Goal: Information Seeking & Learning: Learn about a topic

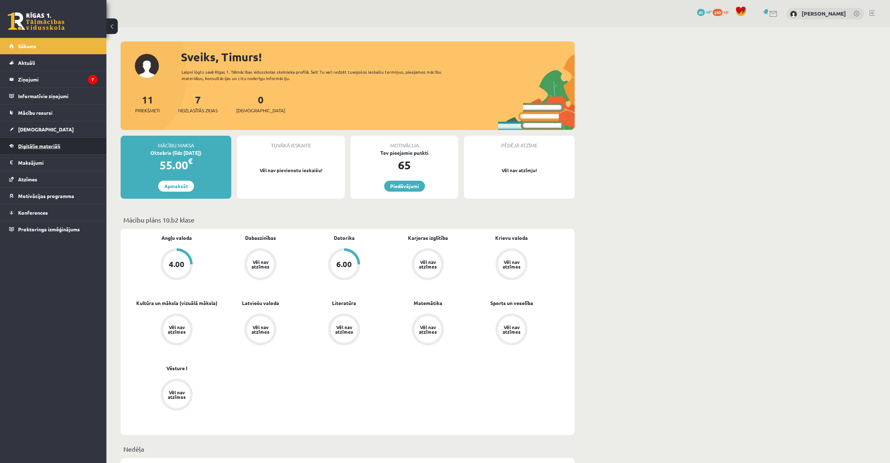
click at [71, 147] on link "Digitālie materiāli" at bounding box center [53, 146] width 88 height 16
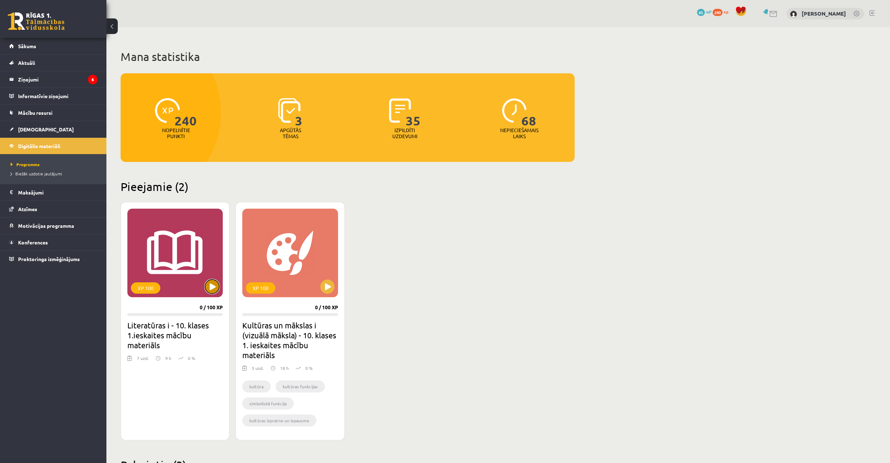
click at [217, 216] on button at bounding box center [212, 287] width 14 height 14
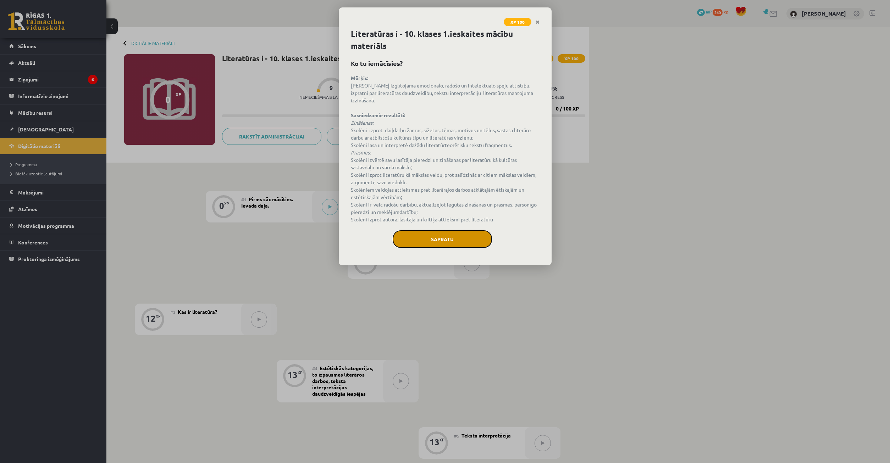
click at [444, 234] on button "Sapratu" at bounding box center [441, 239] width 99 height 18
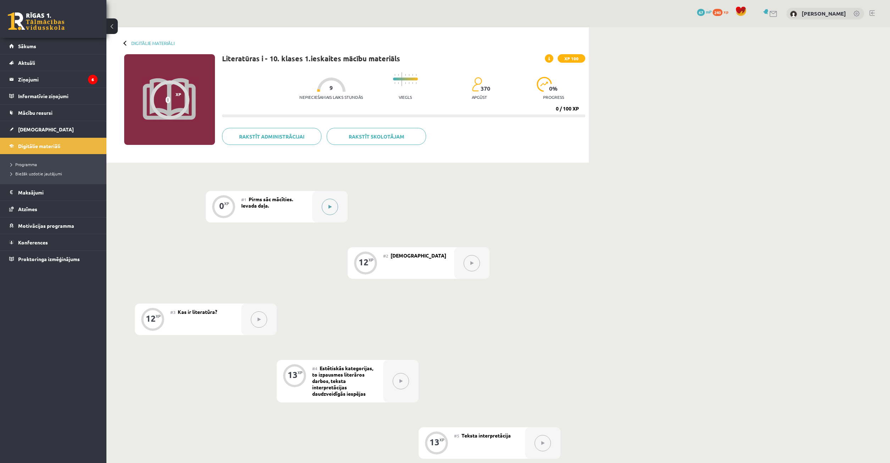
click at [328, 205] on icon at bounding box center [329, 207] width 3 height 4
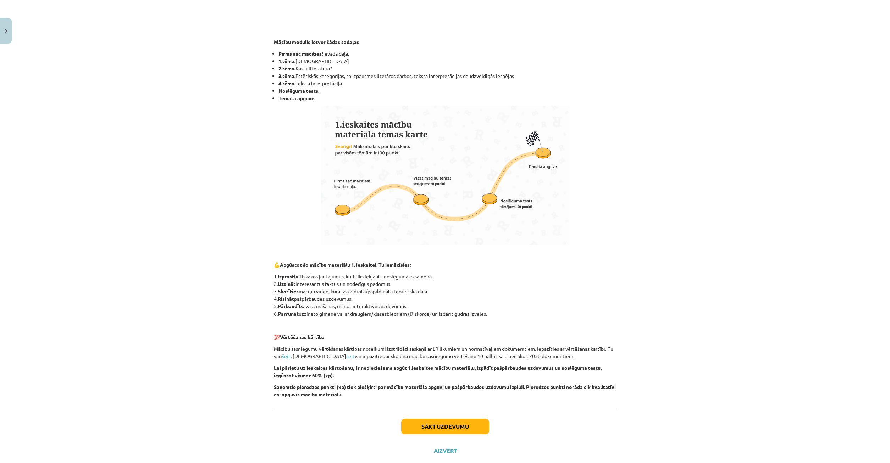
scroll to position [290, 0]
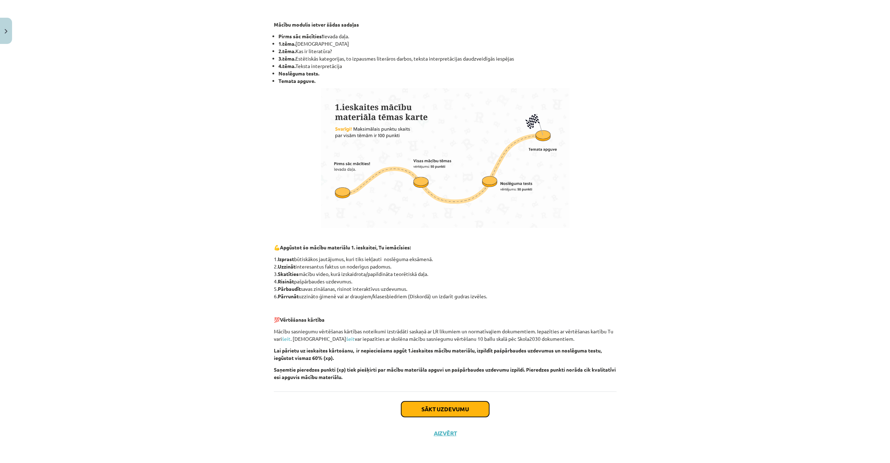
click at [453, 412] on button "Sākt uzdevumu" at bounding box center [445, 410] width 88 height 16
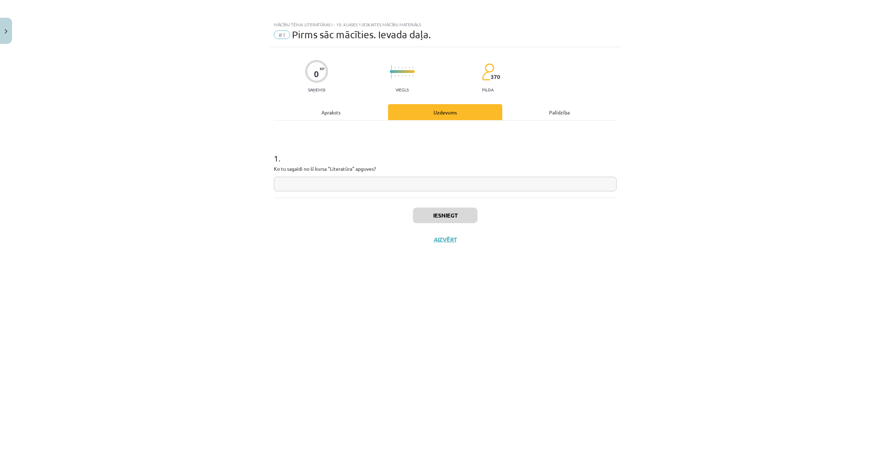
click at [315, 191] on input "text" at bounding box center [445, 184] width 342 height 15
click at [336, 116] on div "Apraksts" at bounding box center [331, 112] width 114 height 16
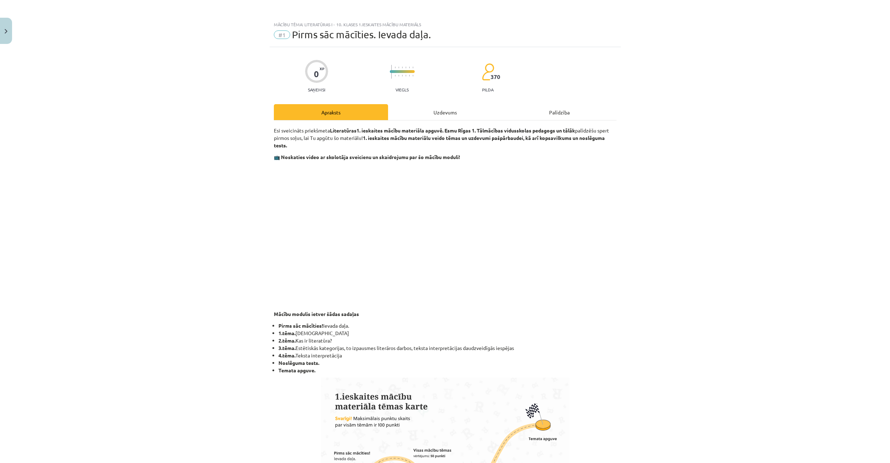
click at [434, 107] on div "Uzdevums" at bounding box center [445, 112] width 114 height 16
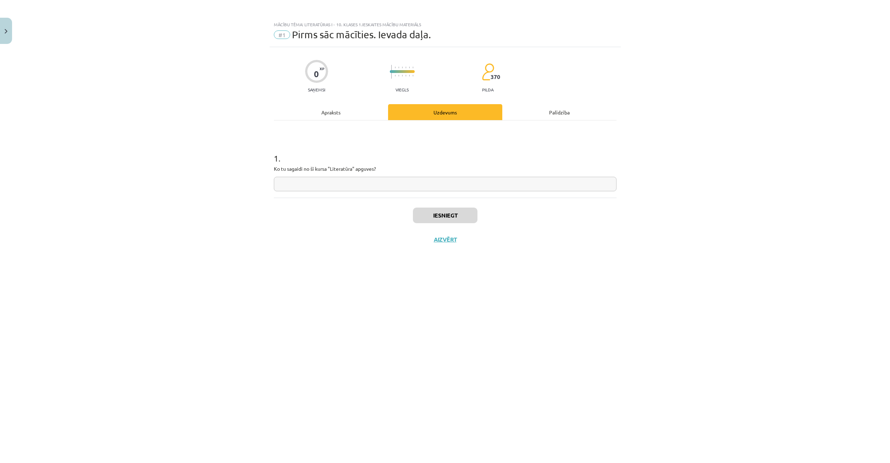
drag, startPoint x: 287, startPoint y: 192, endPoint x: 291, endPoint y: 187, distance: 6.0
click at [289, 190] on div "1 . Ko tu sagaidi no šī kursa "Literatūra" apguves?" at bounding box center [445, 159] width 342 height 77
click at [292, 184] on input "text" at bounding box center [445, 184] width 342 height 15
type input "**********"
click at [464, 216] on button "Iesniegt" at bounding box center [445, 216] width 65 height 16
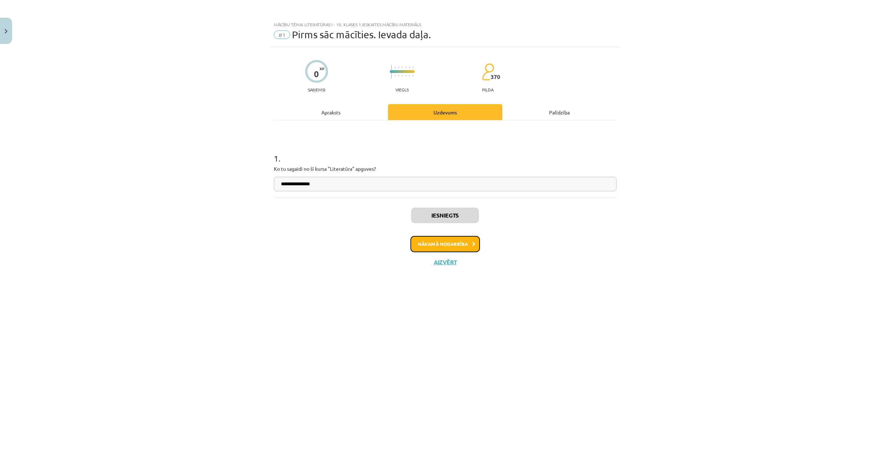
click at [462, 245] on button "Nākamā nodarbība" at bounding box center [444, 244] width 69 height 16
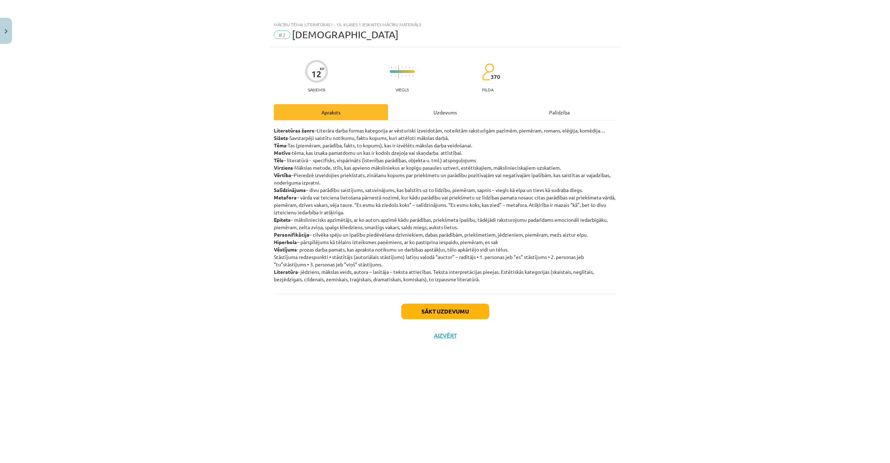
click at [441, 111] on div "Uzdevums" at bounding box center [445, 112] width 114 height 16
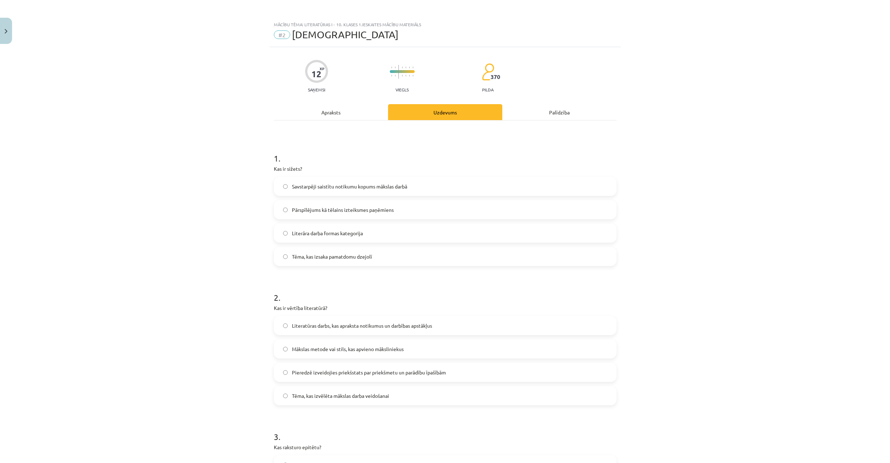
click at [344, 112] on div "Apraksts" at bounding box center [331, 112] width 114 height 16
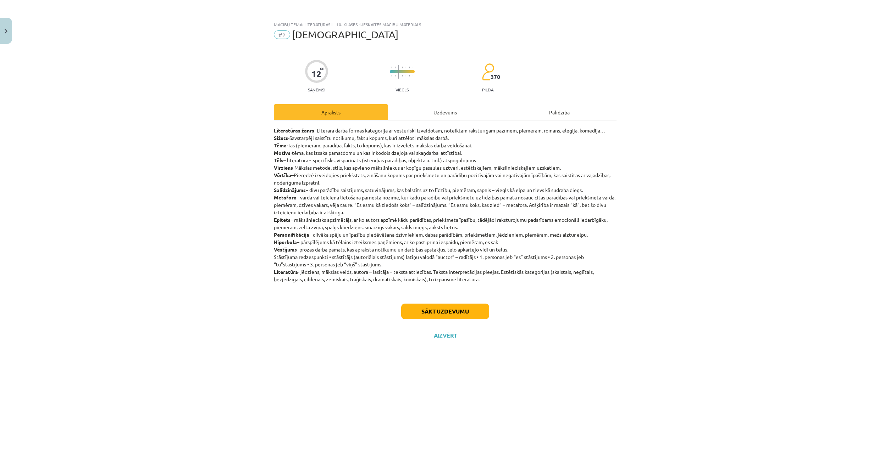
click at [432, 111] on div "Uzdevums" at bounding box center [445, 112] width 114 height 16
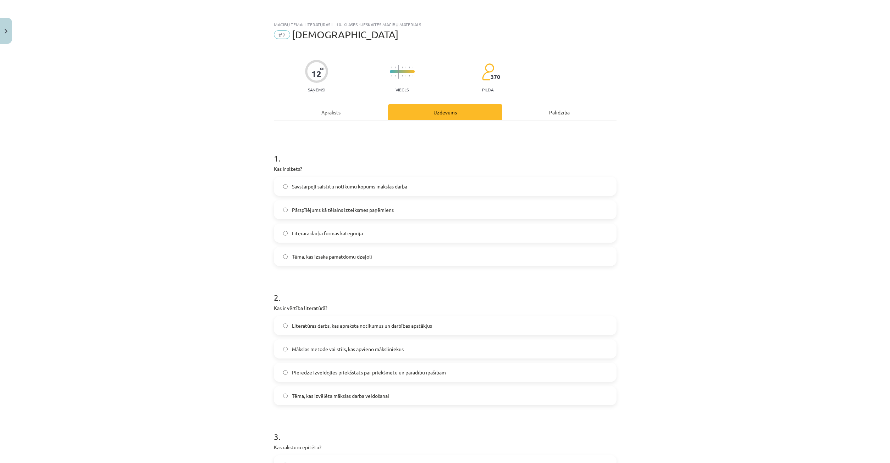
click at [282, 186] on label "Savstarpēji saistītu notikumu kopums mākslas darbā" at bounding box center [444, 187] width 341 height 18
click at [330, 109] on div "Apraksts" at bounding box center [331, 112] width 114 height 16
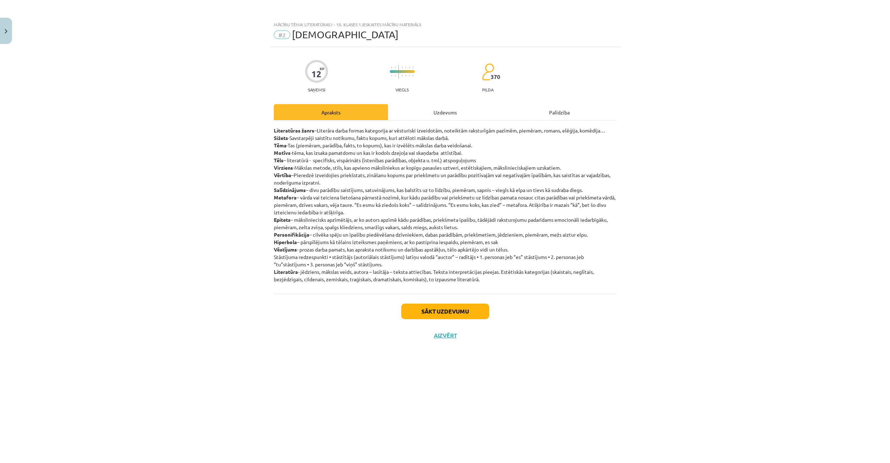
click at [424, 115] on div "Uzdevums" at bounding box center [445, 112] width 114 height 16
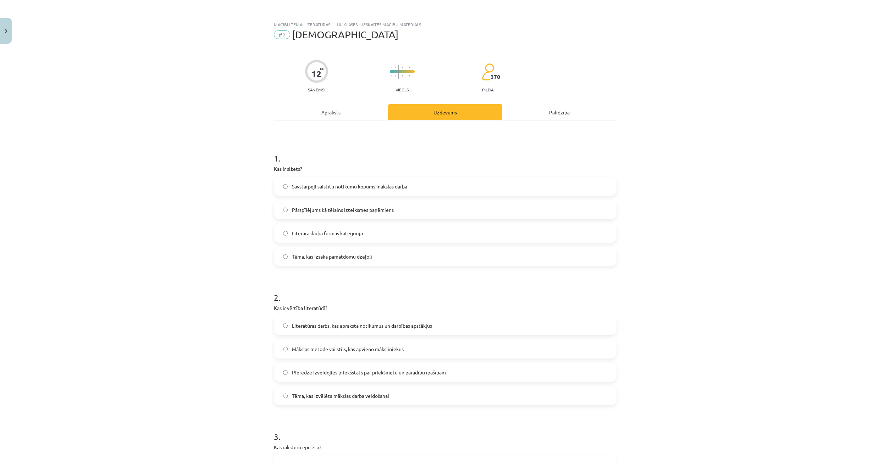
scroll to position [68, 0]
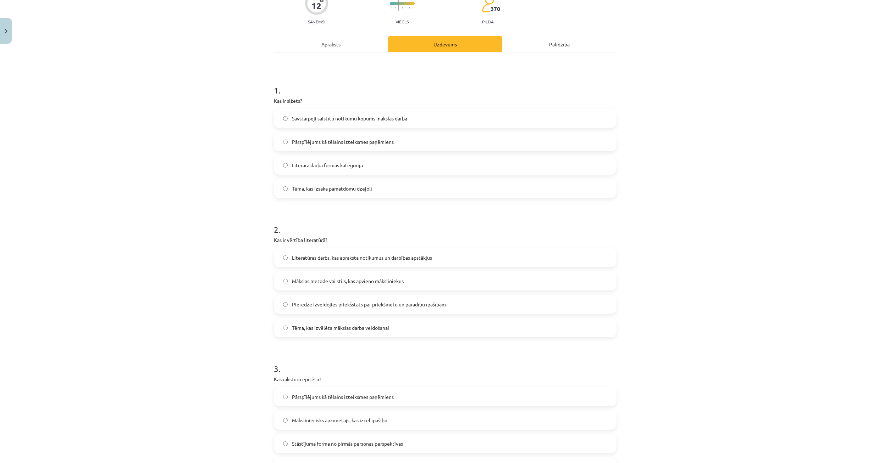
click at [350, 48] on div "Apraksts" at bounding box center [331, 44] width 114 height 16
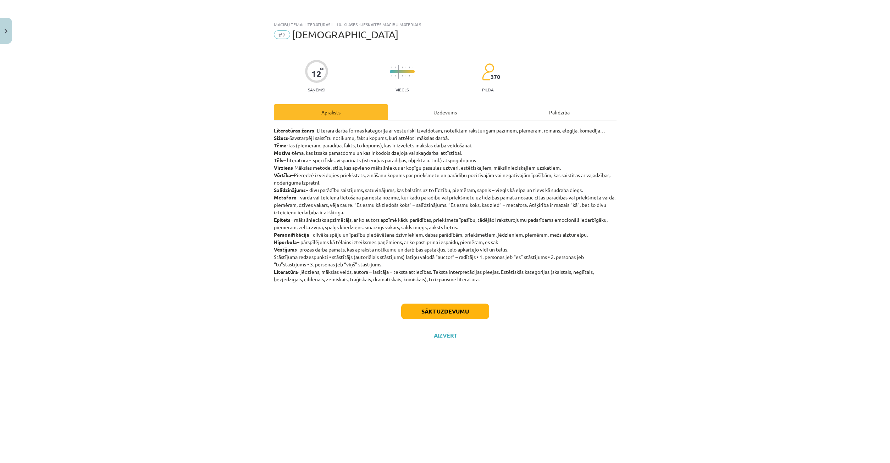
click at [430, 112] on div "Uzdevums" at bounding box center [445, 112] width 114 height 16
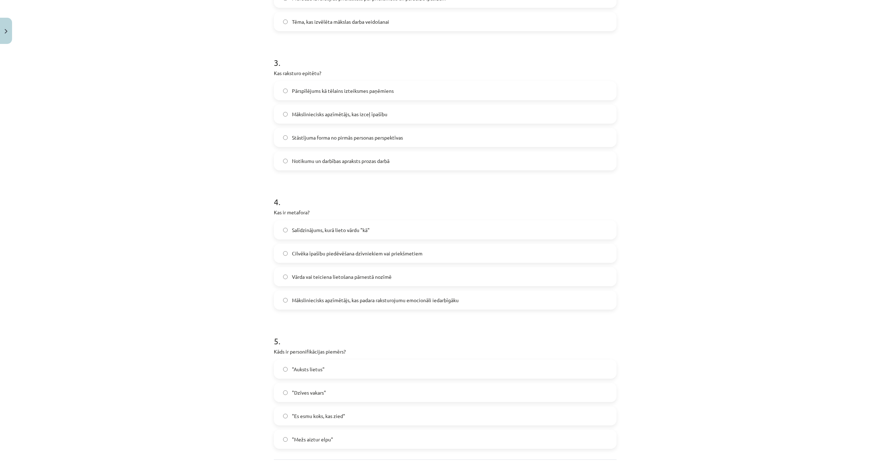
scroll to position [442, 0]
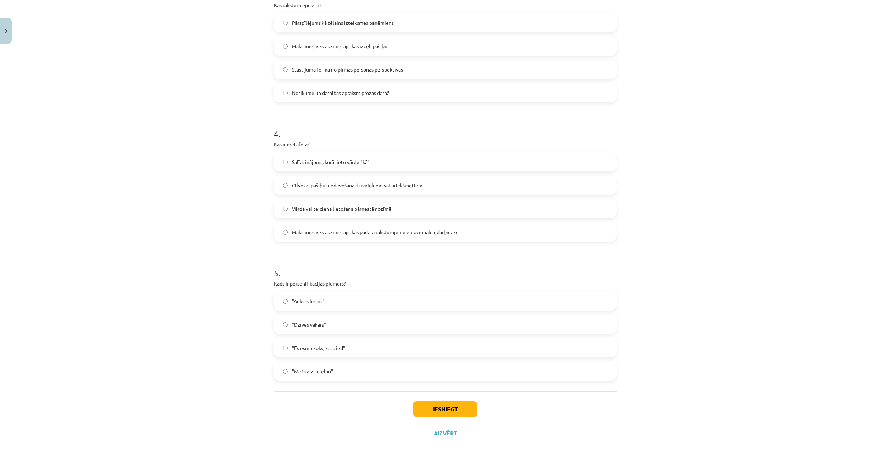
click at [285, 353] on label ""Es esmu koks, kas zied"" at bounding box center [444, 348] width 341 height 18
click at [279, 302] on label ""Auksts lietus"" at bounding box center [444, 301] width 341 height 18
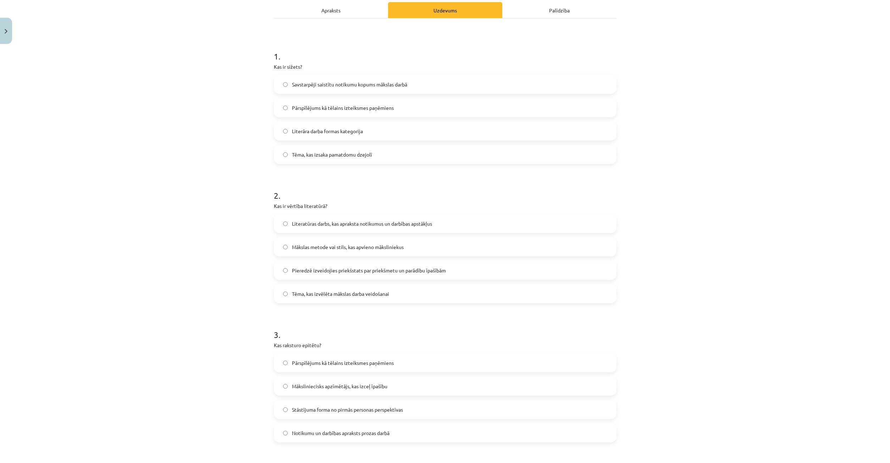
scroll to position [0, 0]
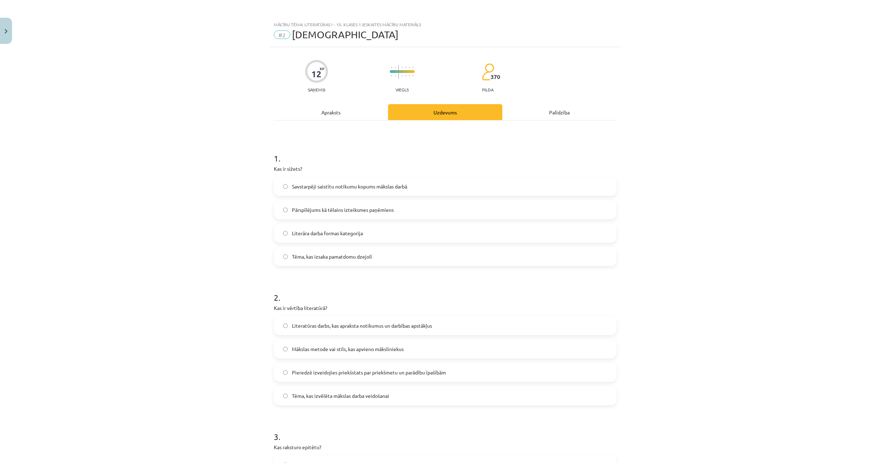
click at [337, 110] on div "Apraksts" at bounding box center [331, 112] width 114 height 16
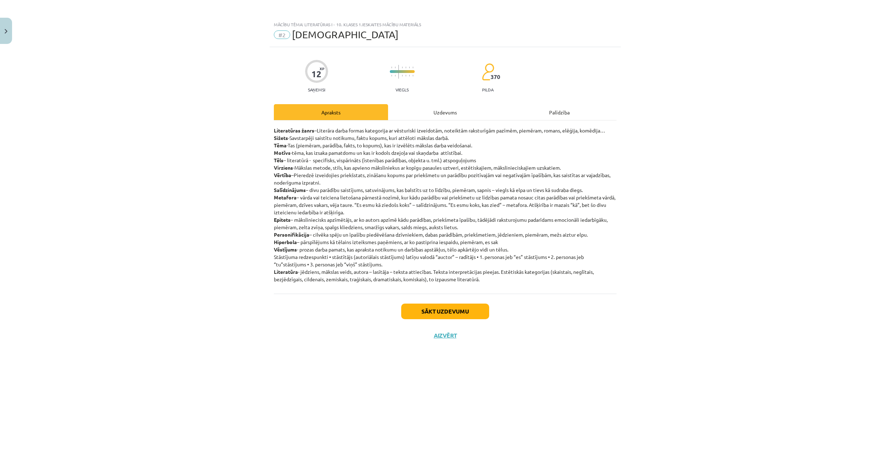
click at [424, 118] on div "Uzdevums" at bounding box center [445, 112] width 114 height 16
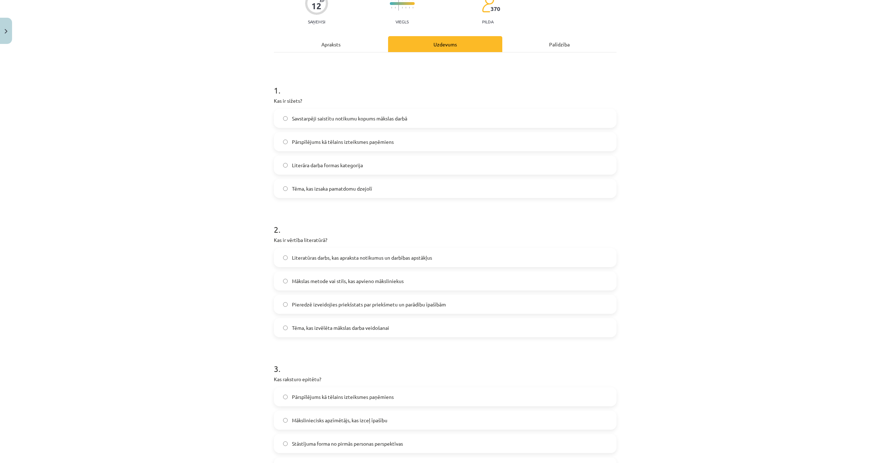
scroll to position [102, 0]
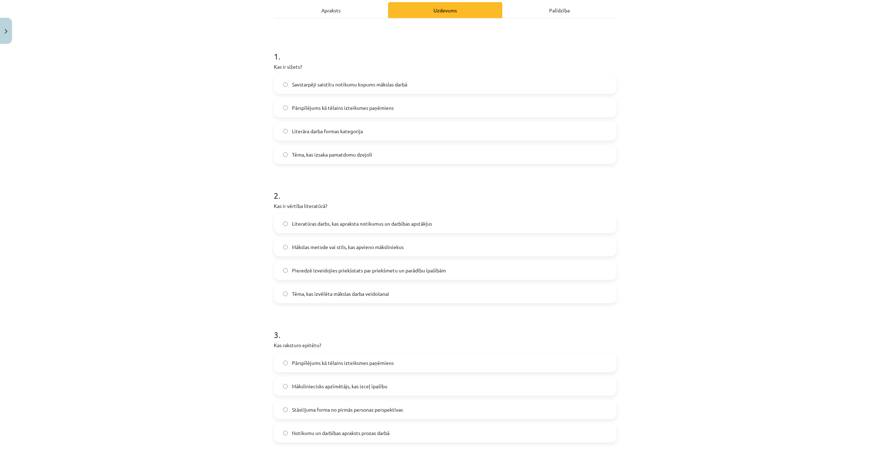
click at [286, 382] on label "Māksliniecisks apzīmētājs, kas izceļ īpašību" at bounding box center [444, 387] width 341 height 18
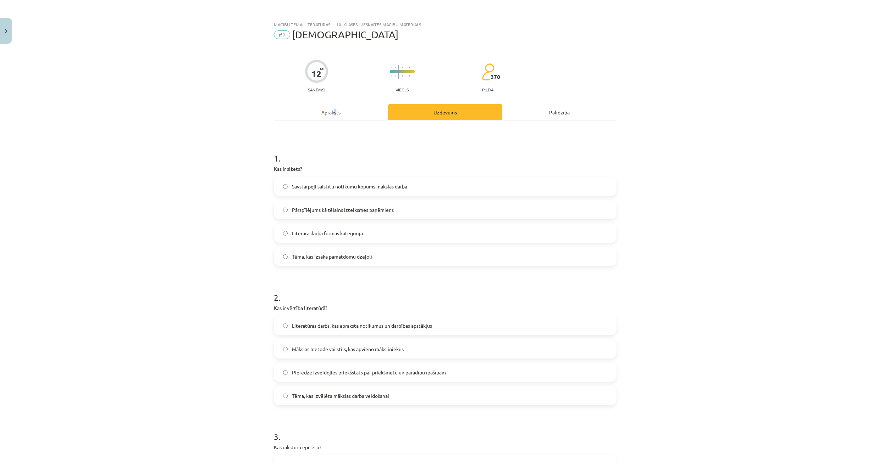
click at [336, 116] on div "Apraksts" at bounding box center [331, 112] width 114 height 16
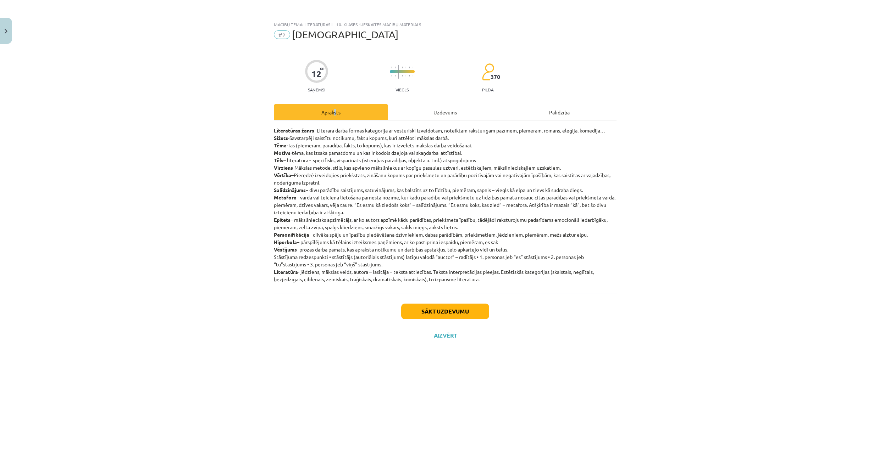
scroll to position [0, 0]
click at [441, 114] on div "Uzdevums" at bounding box center [445, 112] width 114 height 16
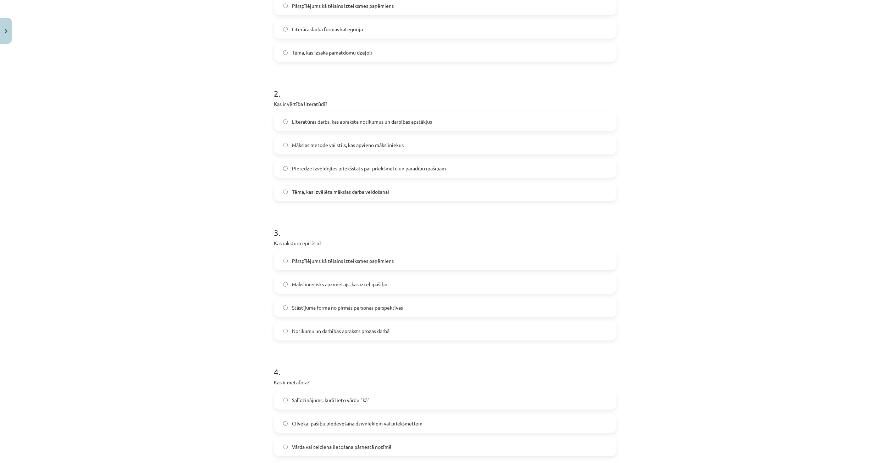
scroll to position [238, 0]
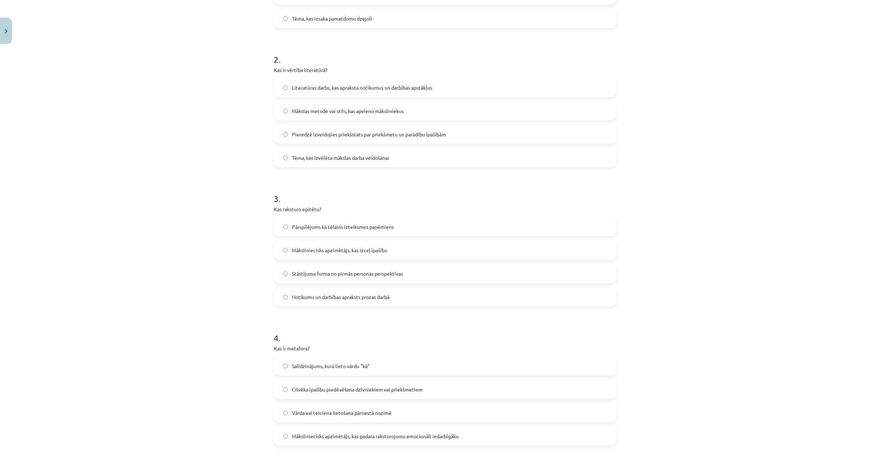
click at [278, 414] on label "Vārda vai teiciena lietošana pārnestā nozīmē" at bounding box center [444, 413] width 341 height 18
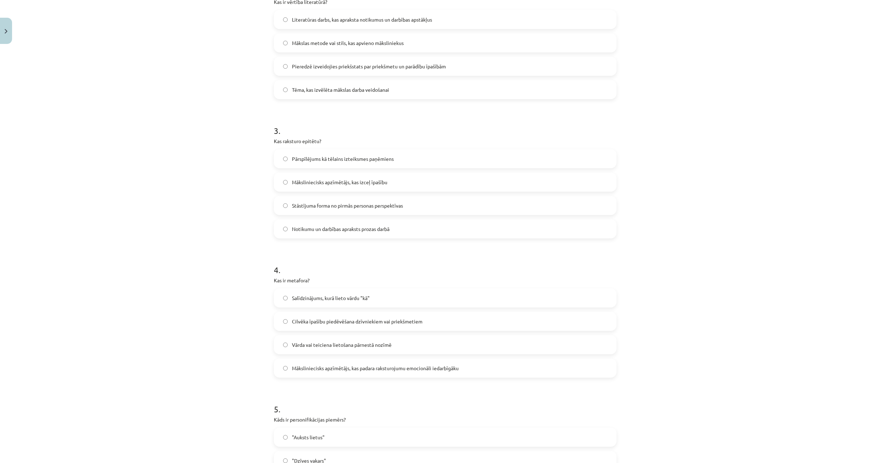
scroll to position [442, 0]
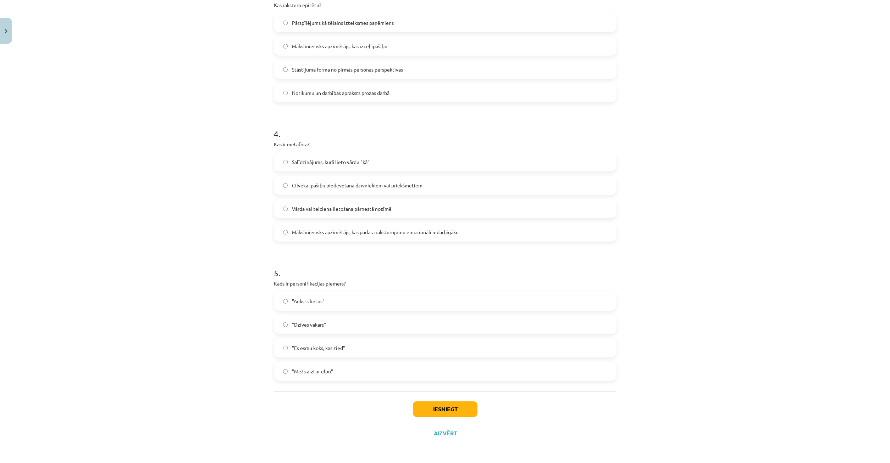
click at [310, 322] on span ""Dzīves vakars"" at bounding box center [309, 324] width 34 height 7
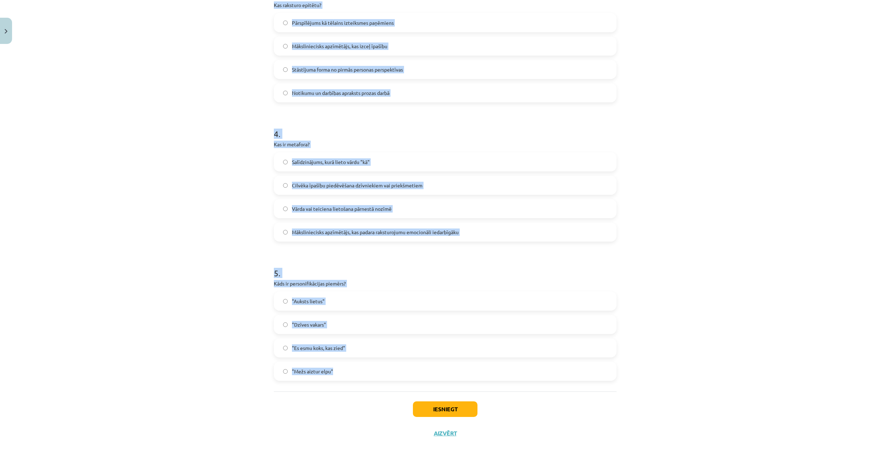
drag, startPoint x: 268, startPoint y: 310, endPoint x: 501, endPoint y: 385, distance: 244.7
click at [501, 385] on div "Mācību tēma: Literatūras i - 10. klases 1.ieskaites mācību materiāls #2 Jēdzien…" at bounding box center [445, 231] width 890 height 463
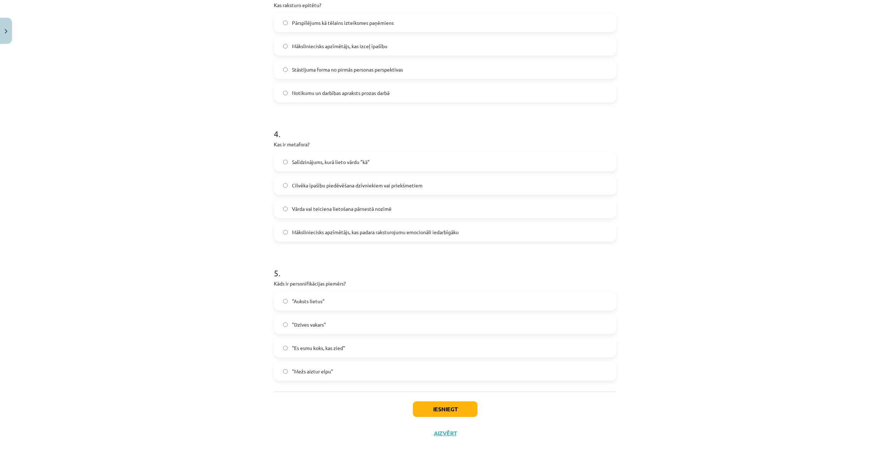
copy defs
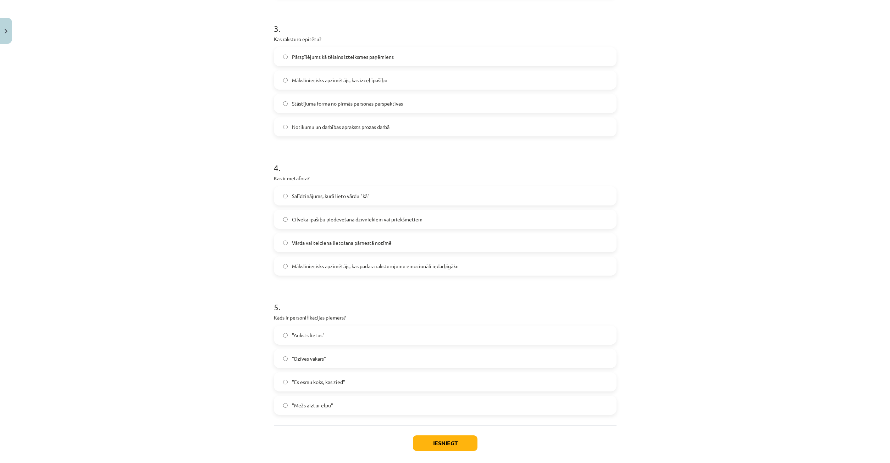
click at [425, 162] on h1 "4 ." at bounding box center [445, 162] width 342 height 22
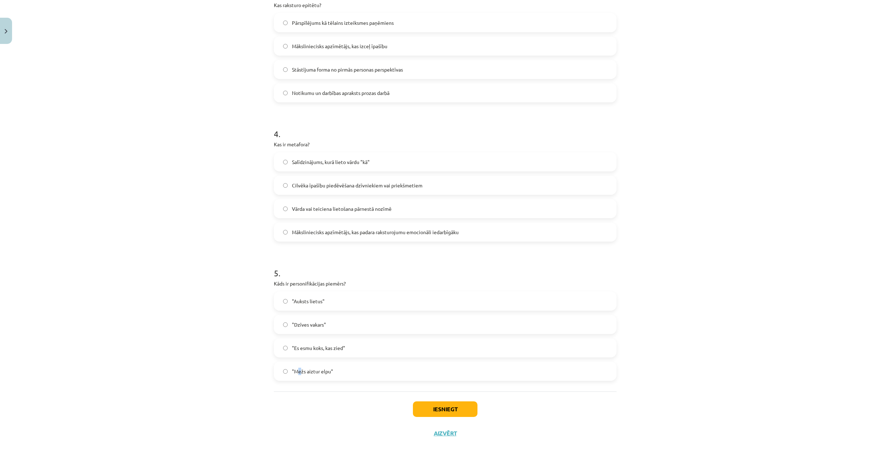
click at [300, 370] on span ""Mežs aiztur elpu"" at bounding box center [312, 371] width 41 height 7
drag, startPoint x: 445, startPoint y: 407, endPoint x: 444, endPoint y: 399, distance: 8.3
click at [446, 405] on button "Iesniegt" at bounding box center [445, 410] width 65 height 16
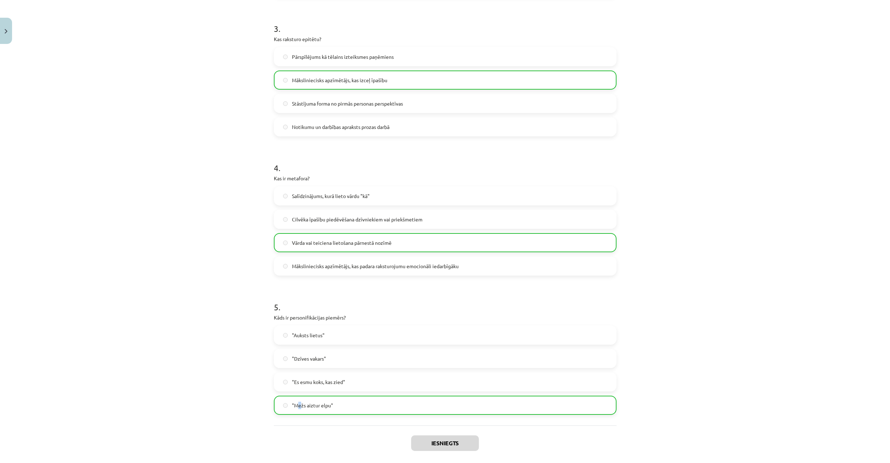
scroll to position [465, 0]
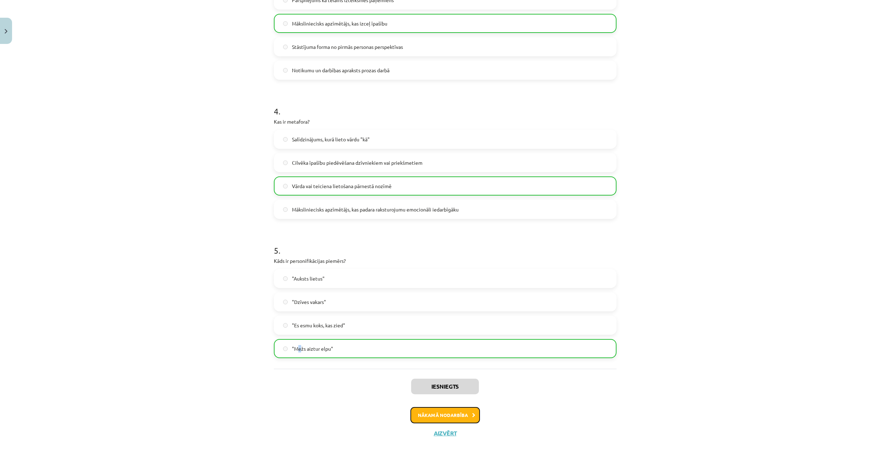
click at [457, 416] on button "Nākamā nodarbība" at bounding box center [444, 415] width 69 height 16
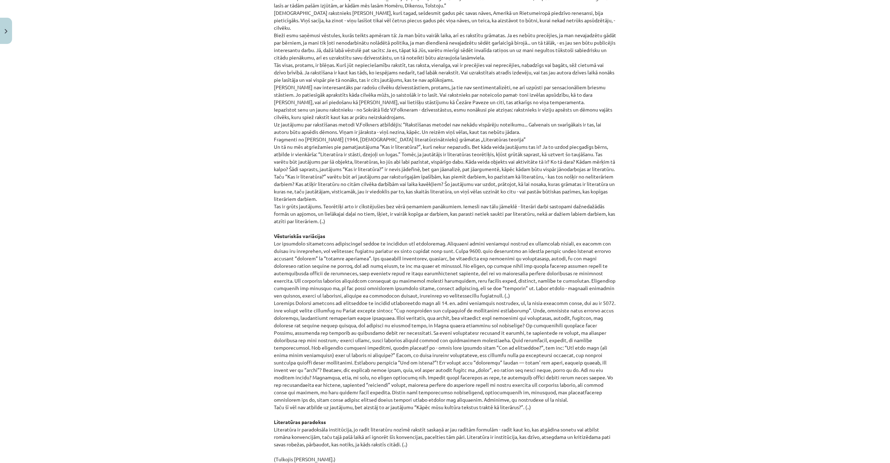
scroll to position [18, 0]
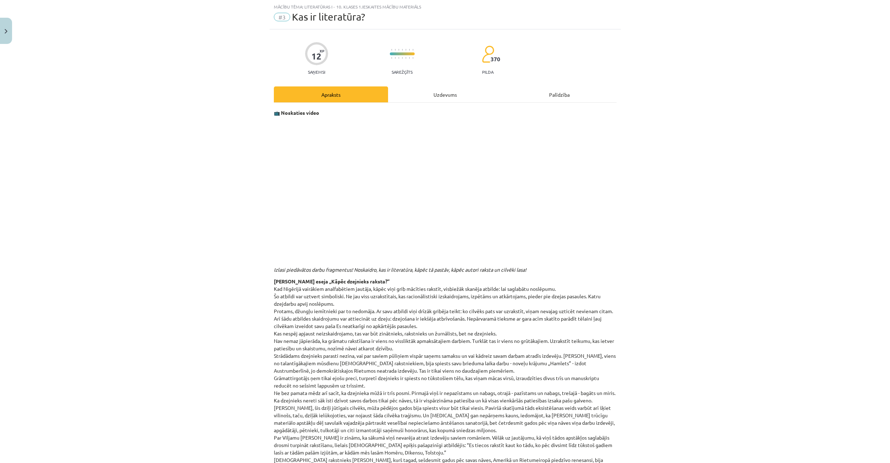
drag, startPoint x: 422, startPoint y: 97, endPoint x: 419, endPoint y: 101, distance: 4.3
click at [422, 98] on div "Uzdevums" at bounding box center [445, 95] width 114 height 16
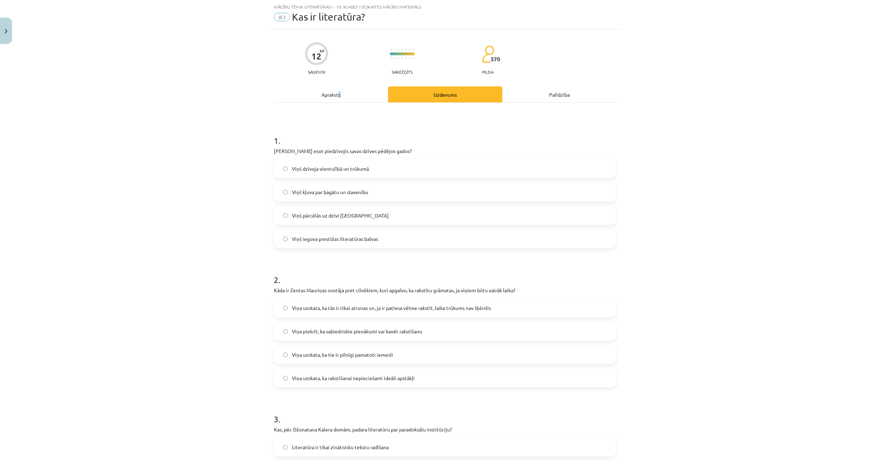
drag, startPoint x: 339, startPoint y: 91, endPoint x: 343, endPoint y: 96, distance: 6.5
click at [340, 93] on div "Apraksts" at bounding box center [331, 95] width 114 height 16
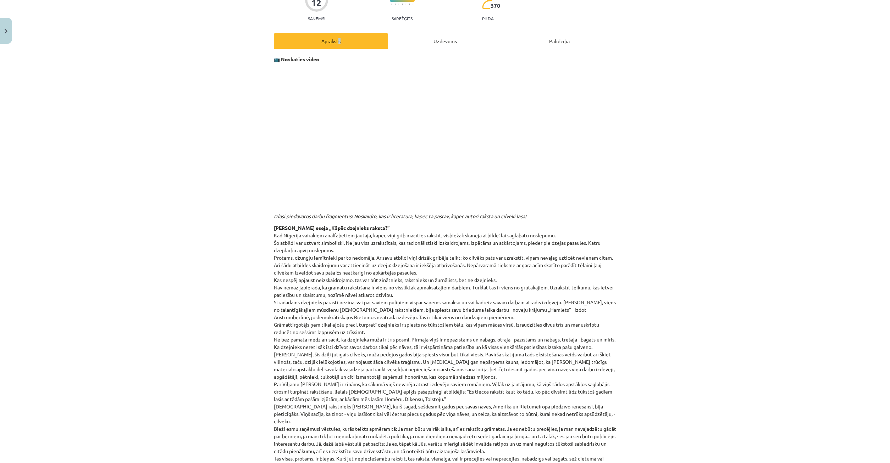
scroll to position [0, 0]
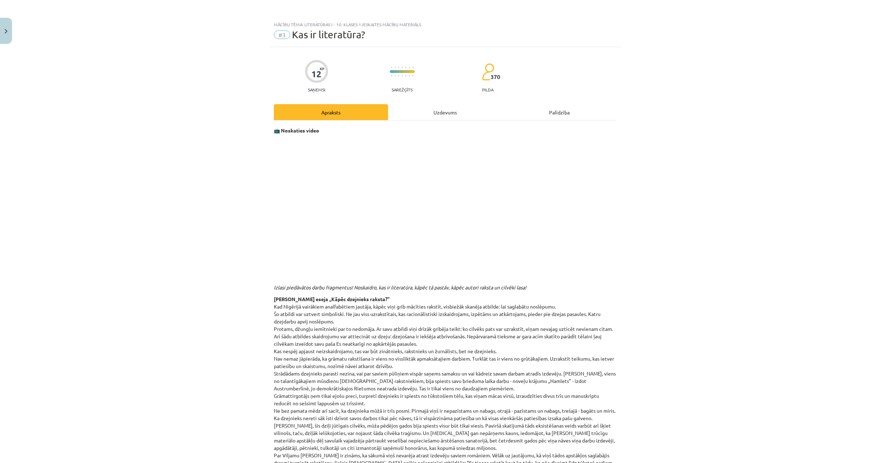
click at [459, 115] on div "Uzdevums" at bounding box center [445, 112] width 114 height 16
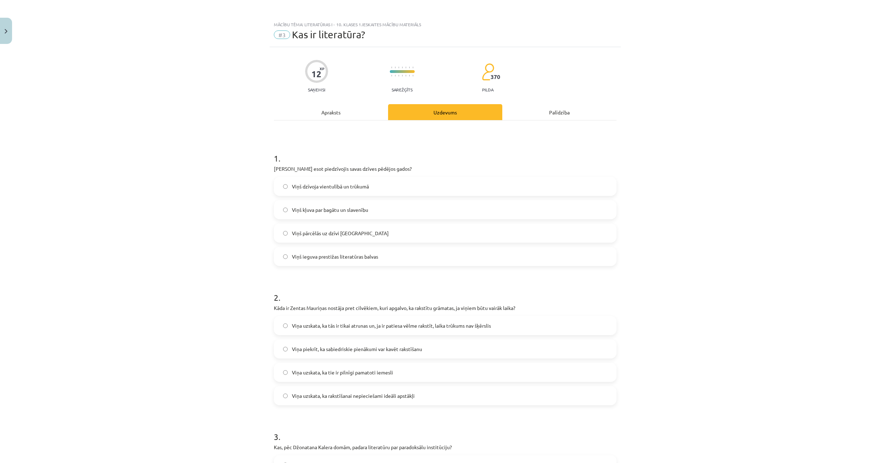
click at [360, 109] on div "Apraksts" at bounding box center [331, 112] width 114 height 16
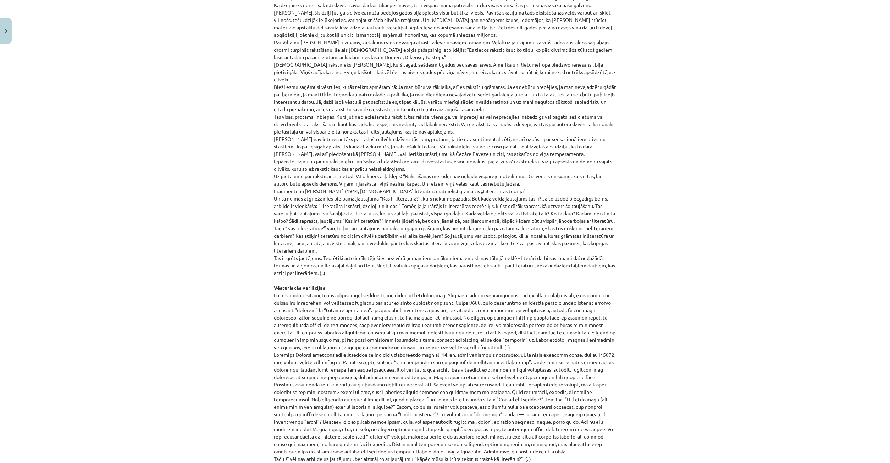
scroll to position [548, 0]
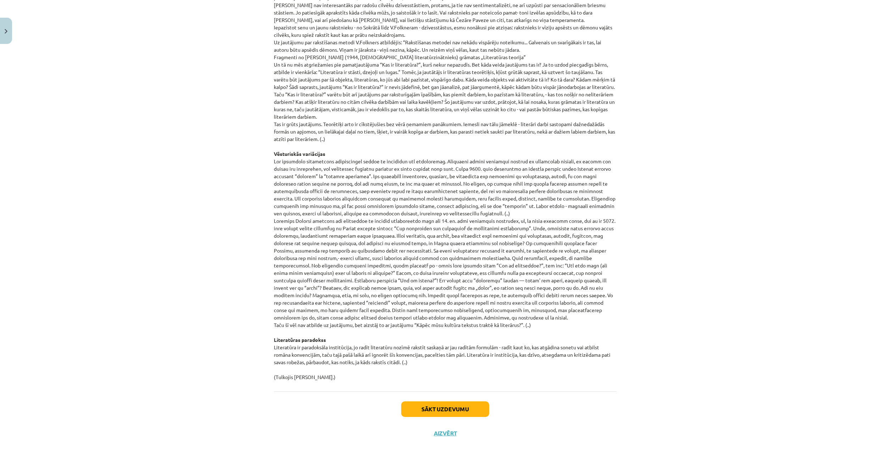
drag, startPoint x: 271, startPoint y: 235, endPoint x: 514, endPoint y: 340, distance: 265.8
click at [183, 229] on div "Mācību tēma: Literatūras i - 10. klases 1.ieskaites mācību materiāls #3 Kas ir …" at bounding box center [445, 231] width 890 height 463
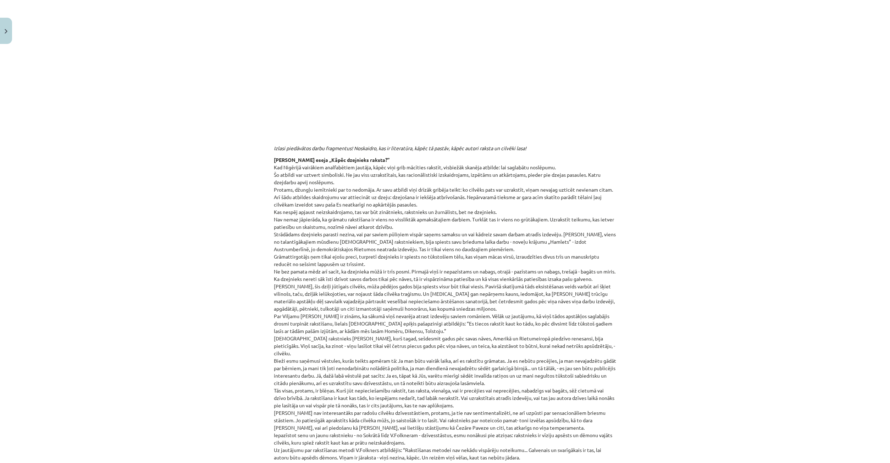
scroll to position [0, 0]
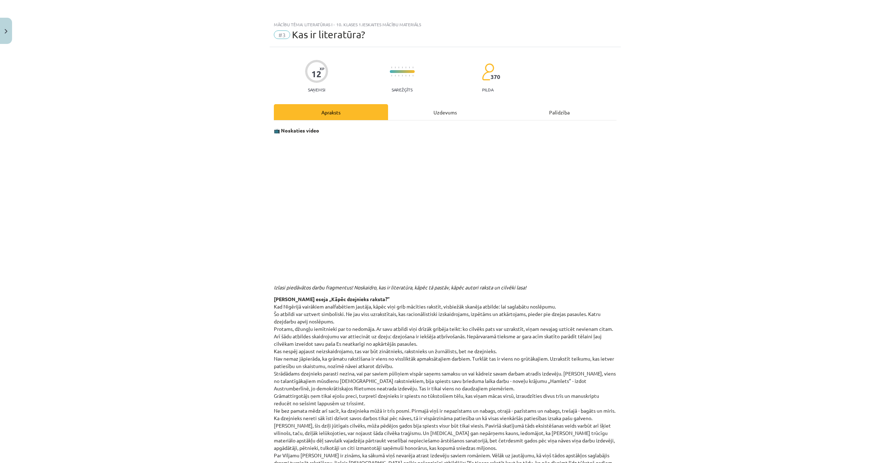
click at [422, 108] on div "Uzdevums" at bounding box center [445, 112] width 114 height 16
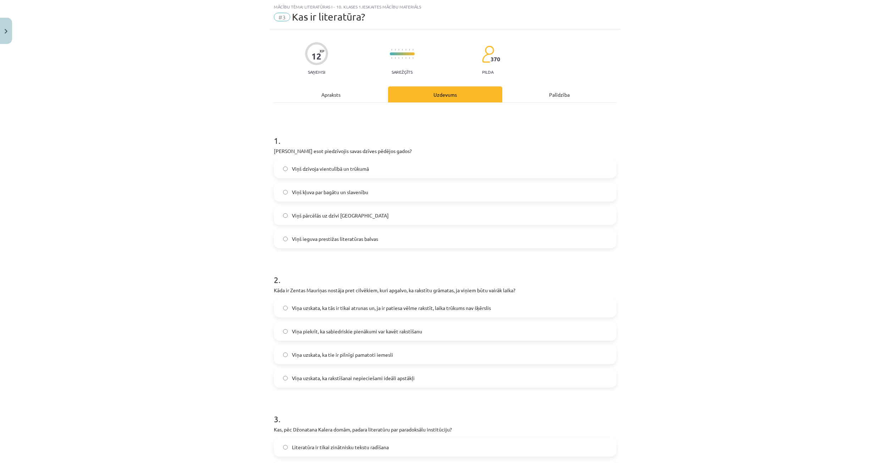
click at [321, 92] on div "Apraksts" at bounding box center [331, 95] width 114 height 16
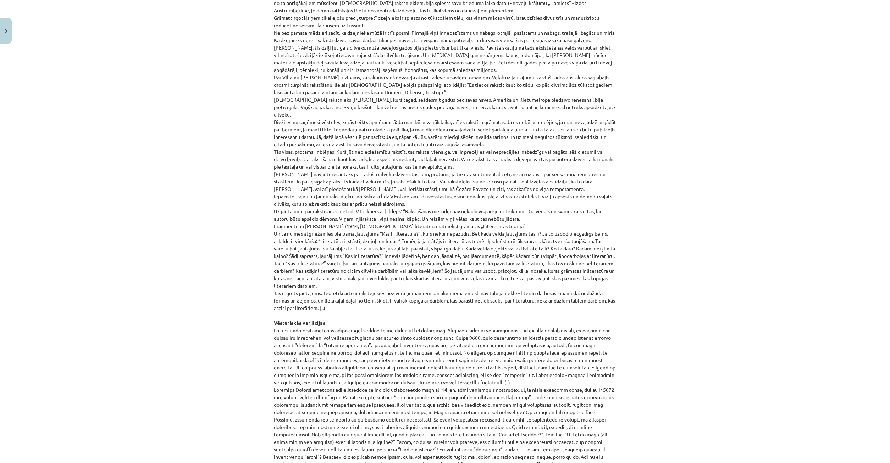
scroll to position [548, 0]
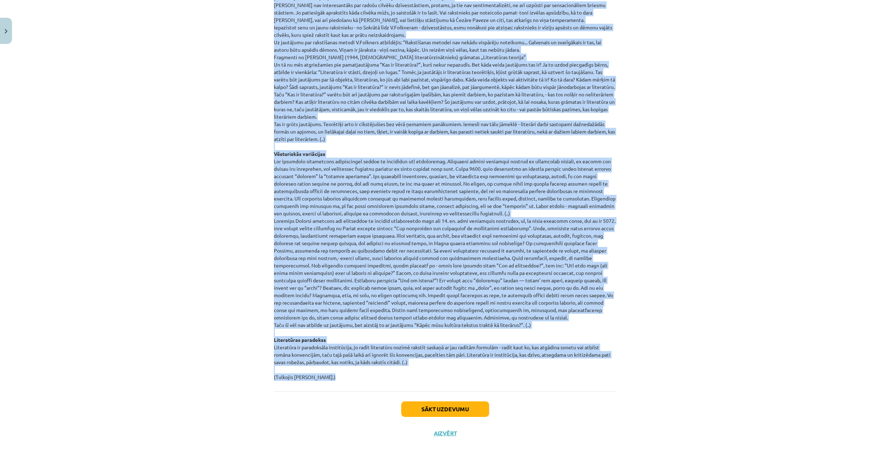
drag, startPoint x: 270, startPoint y: 267, endPoint x: 594, endPoint y: 418, distance: 358.0
copy div "Loremi dolorsitam conse adipiscing! Elitseddo, eiu te incididunt, utlab et dolo…"
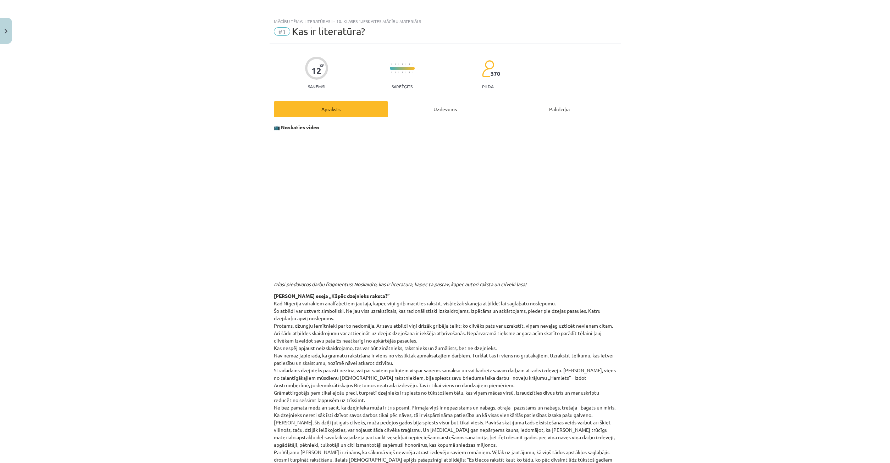
click at [423, 105] on div "Uzdevums" at bounding box center [445, 109] width 114 height 16
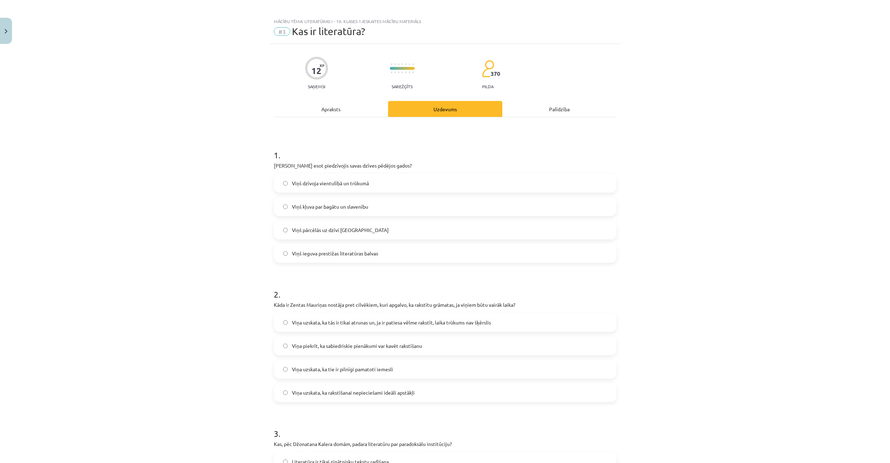
scroll to position [18, 0]
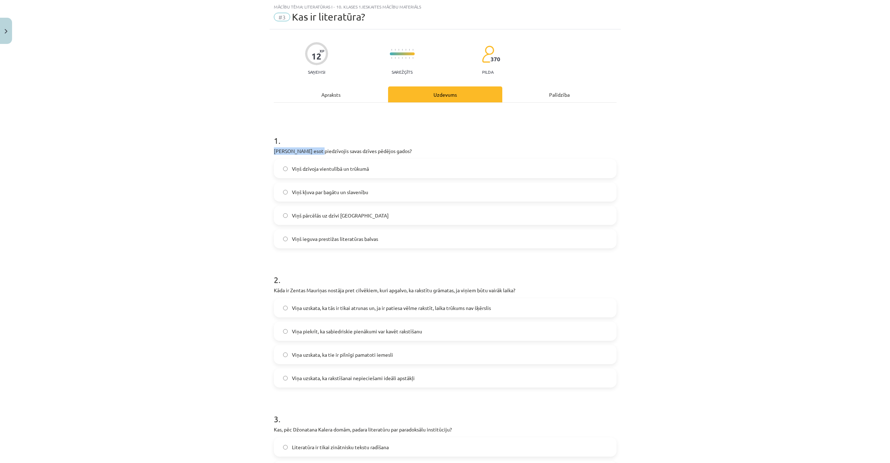
drag, startPoint x: 271, startPoint y: 150, endPoint x: 291, endPoint y: 144, distance: 21.6
click at [315, 155] on div "Mācību tēma: Literatūras i - 10. klases 1.ieskaites mācību materiāls #3 Kas ir …" at bounding box center [445, 231] width 890 height 463
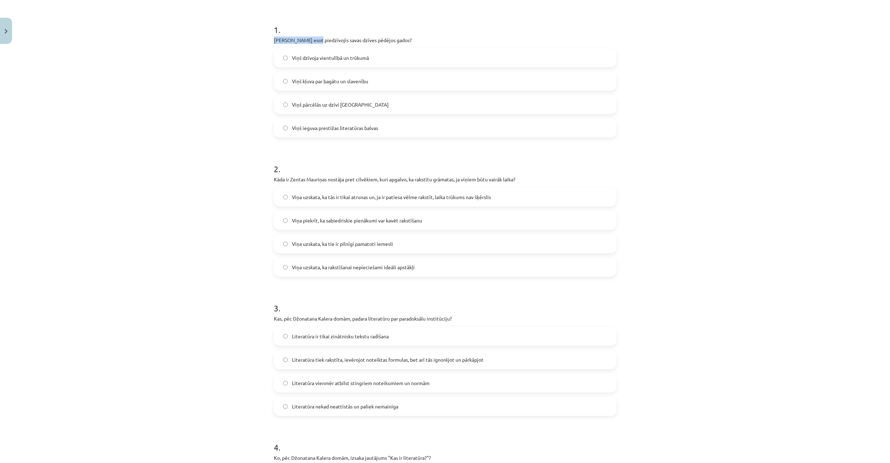
scroll to position [442, 0]
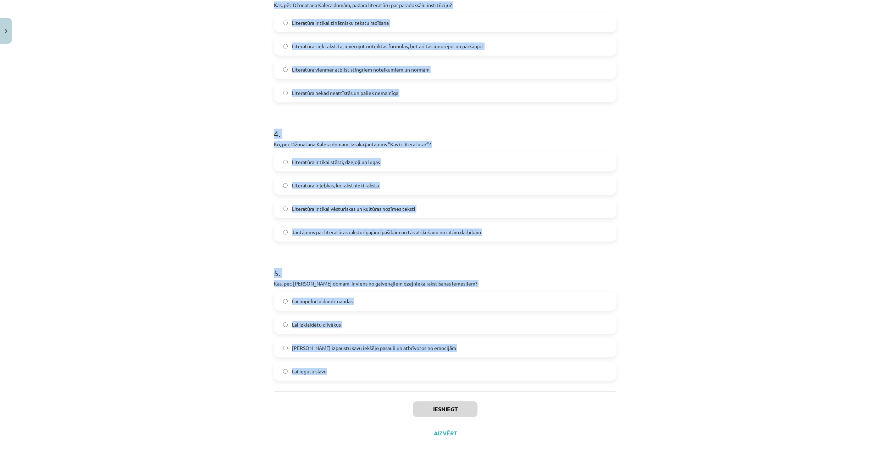
drag, startPoint x: 262, startPoint y: 132, endPoint x: 567, endPoint y: 413, distance: 415.5
click at [573, 436] on div "Mācību tēma: Literatūras i - 10. klases 1.ieskaites mācību materiāls #3 Kas ir …" at bounding box center [445, 231] width 890 height 463
copy form "4 . Lo Ipsumdo Sitame Conse adip elitseddoei tempo incidi utlabor etdol? Magn a…"
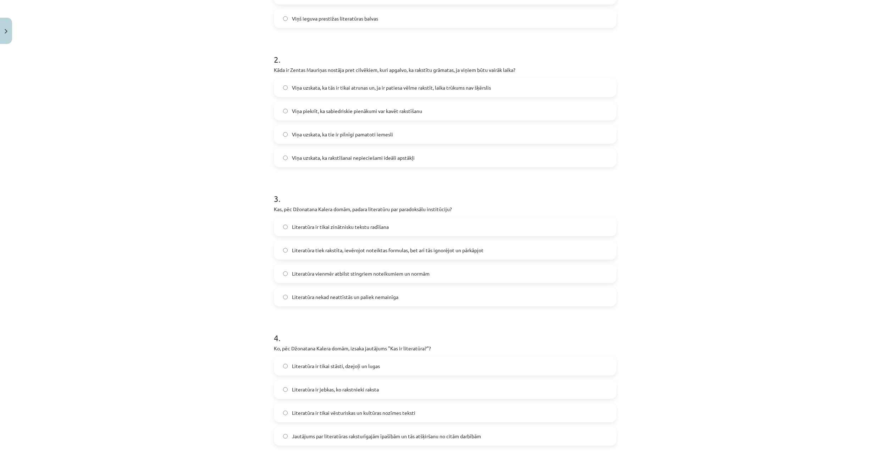
click at [144, 238] on div "Mācību tēma: Literatūras i - 10. klases 1.ieskaites mācību materiāls #3 Kas ir …" at bounding box center [445, 231] width 890 height 463
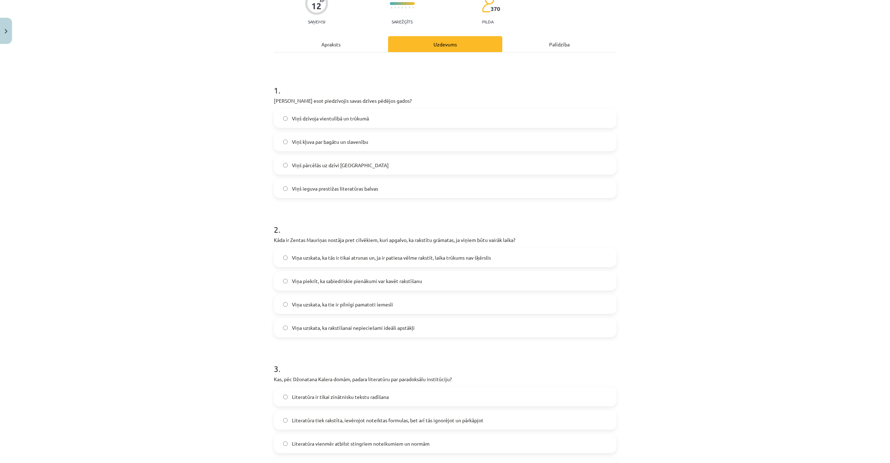
click at [281, 121] on label "Viņš dzīvoja vientulībā un trūkumā" at bounding box center [444, 119] width 341 height 18
click at [352, 42] on div "Apraksts" at bounding box center [331, 44] width 114 height 16
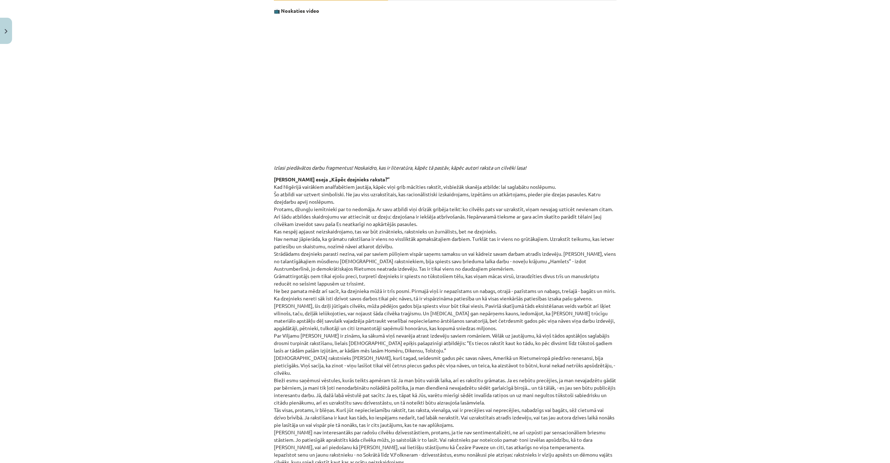
scroll to position [256, 0]
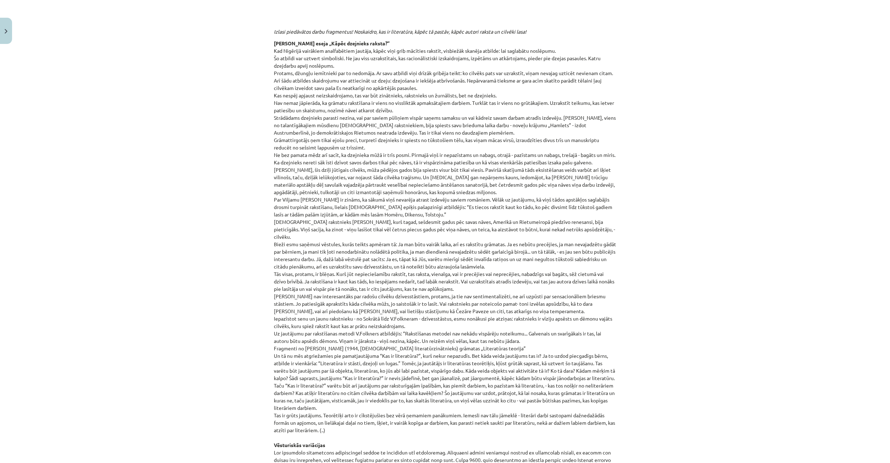
drag, startPoint x: 522, startPoint y: 245, endPoint x: 527, endPoint y: 239, distance: 8.2
drag, startPoint x: 370, startPoint y: 290, endPoint x: 368, endPoint y: 283, distance: 7.6
click at [370, 288] on p "[PERSON_NAME] eseja „Kāpēc dzejnieks raksta?” Kad Nigērijā vairākiem analfabēti…" at bounding box center [445, 356] width 342 height 633
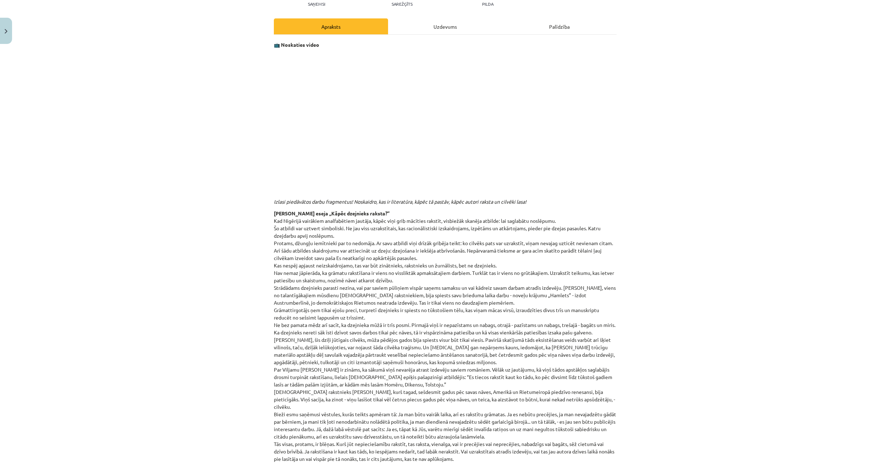
scroll to position [52, 0]
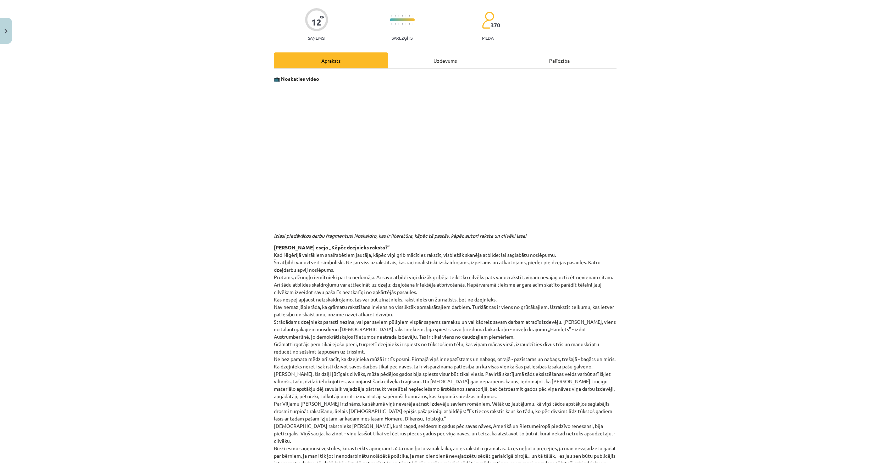
click at [447, 58] on div "Uzdevums" at bounding box center [445, 60] width 114 height 16
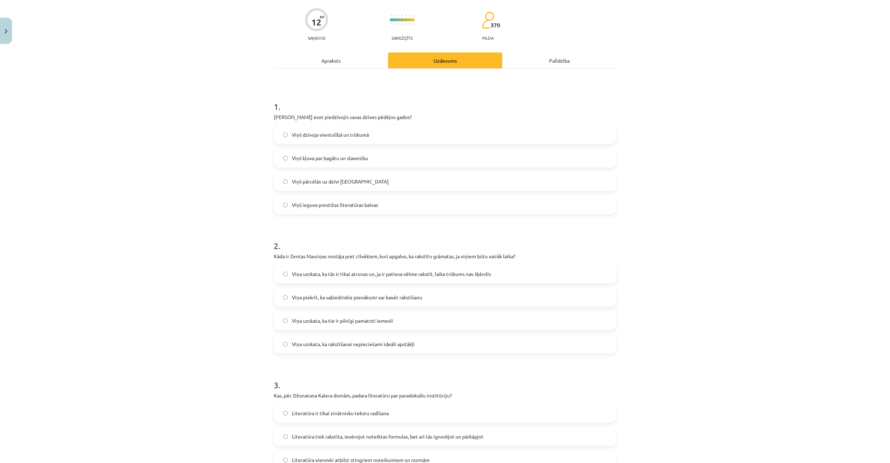
scroll to position [18, 0]
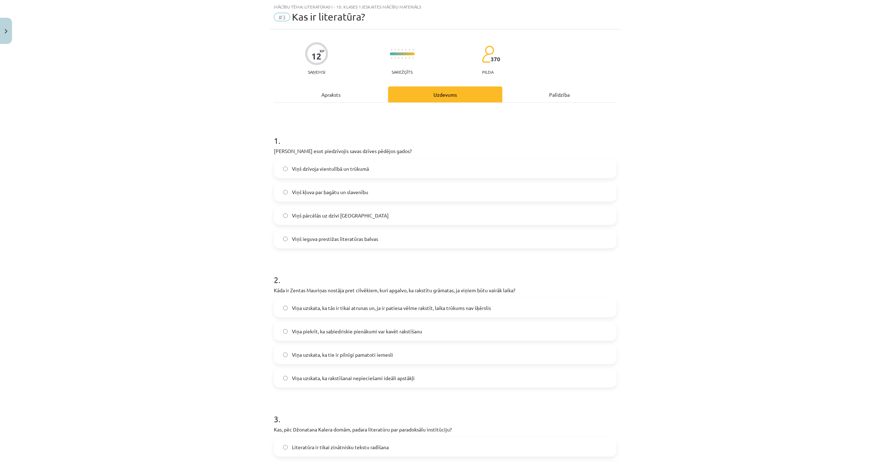
click at [289, 312] on label "Viņa uzskata, ka tās ir tikai atrunas un, ja ir patiesa vēlme rakstīt, laika tr…" at bounding box center [444, 308] width 341 height 18
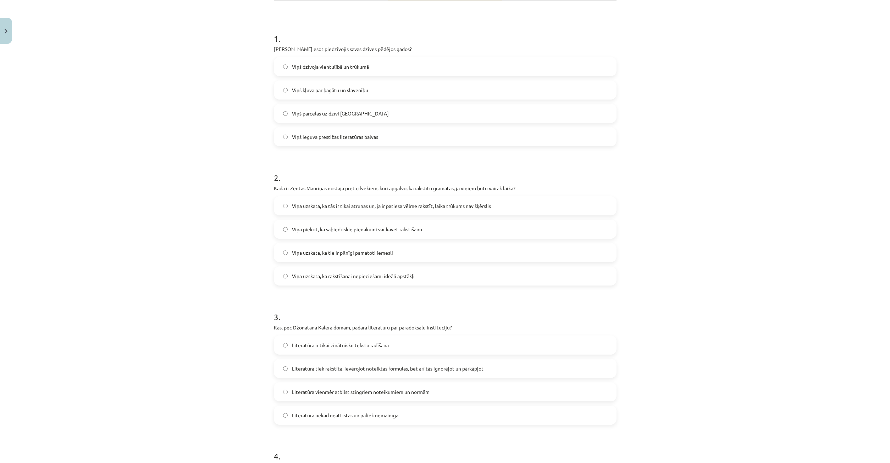
scroll to position [154, 0]
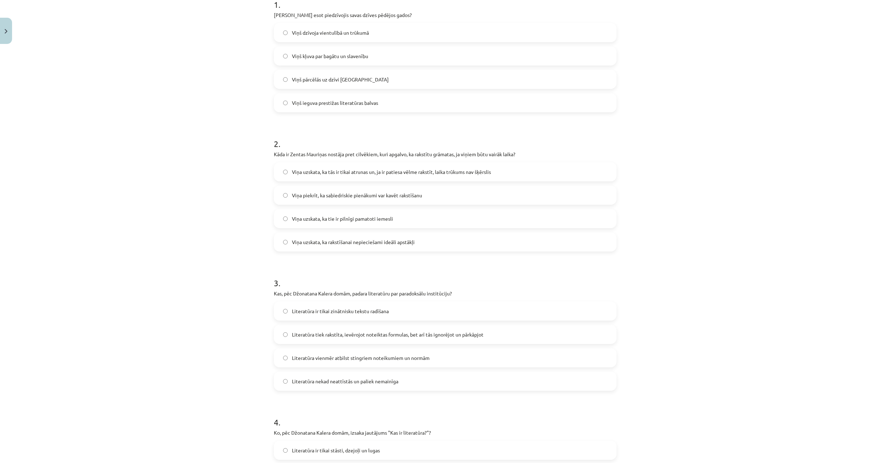
click at [283, 338] on label "Literatūra tiek rakstīta, ievērojot noteiktas formulas, bet arī tās ignorējot u…" at bounding box center [444, 335] width 341 height 18
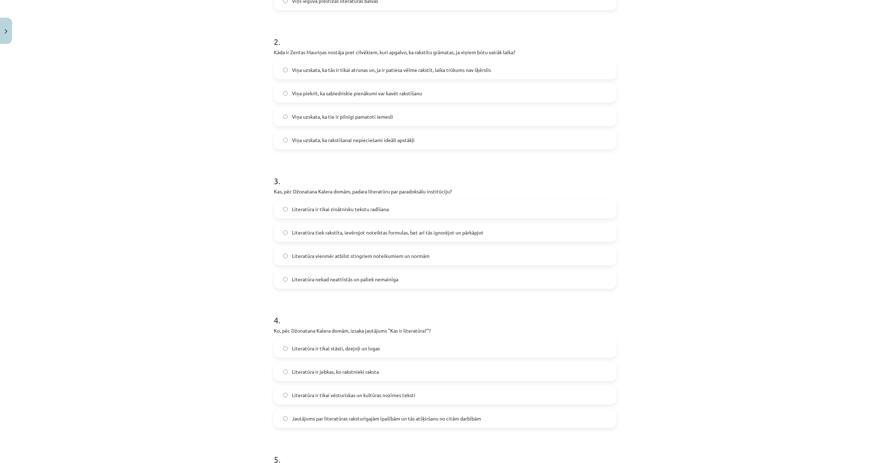
scroll to position [324, 0]
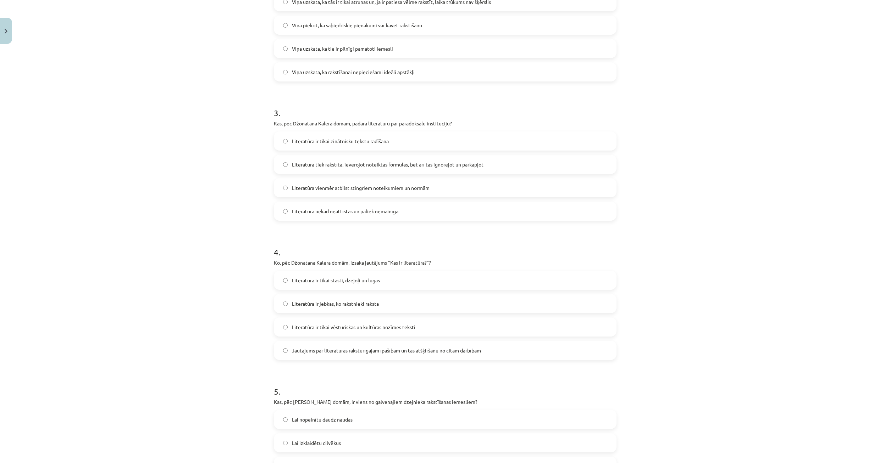
click at [282, 329] on label "Literatūra ir tikai vēsturiskas un kultūras nozīmes teksti" at bounding box center [444, 327] width 341 height 18
drag, startPoint x: 318, startPoint y: 350, endPoint x: 320, endPoint y: 363, distance: 12.8
click at [317, 353] on span "Jautājums par literatūras raksturīgajām īpašībām un tās atšķiršanu no citām dar…" at bounding box center [386, 350] width 189 height 7
click at [290, 349] on label "Jautājums par literatūras raksturīgajām īpašībām un tās atšķiršanu no citām dar…" at bounding box center [444, 351] width 341 height 18
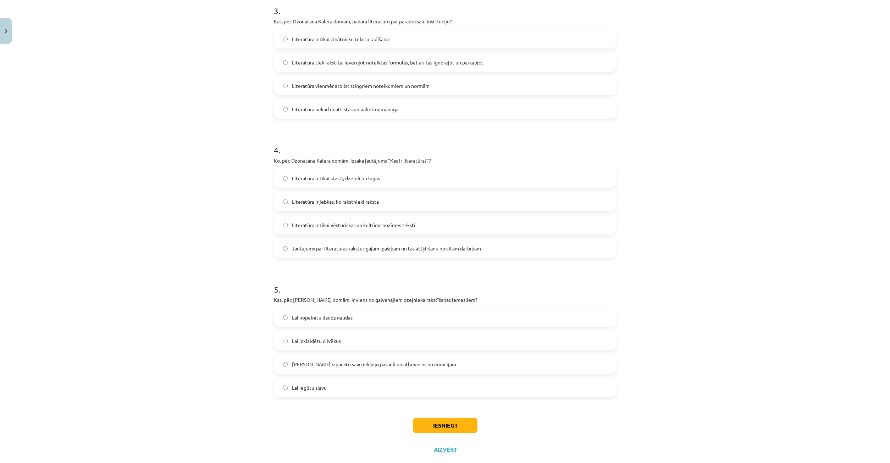
click at [282, 364] on label "[PERSON_NAME] izpaustu savu iekšējo pasauli un atbrīvotos no emocijām" at bounding box center [444, 365] width 341 height 18
click at [446, 429] on button "Iesniegt" at bounding box center [445, 426] width 65 height 16
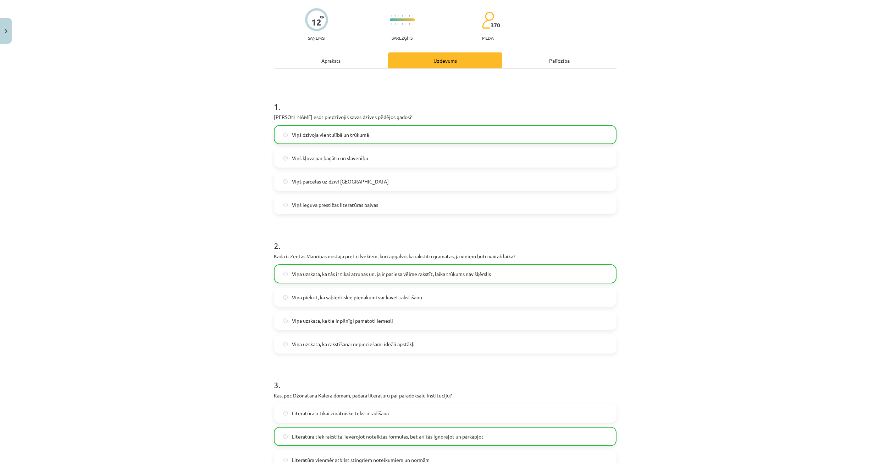
scroll to position [0, 0]
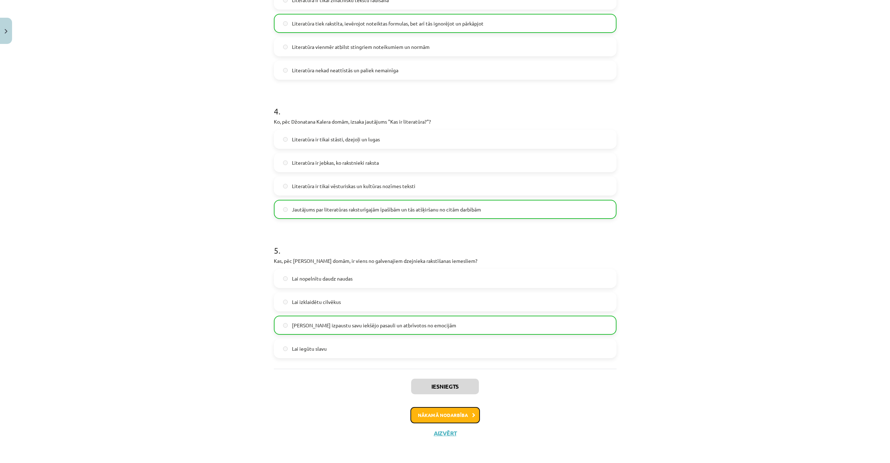
click at [456, 416] on button "Nākamā nodarbība" at bounding box center [444, 415] width 69 height 16
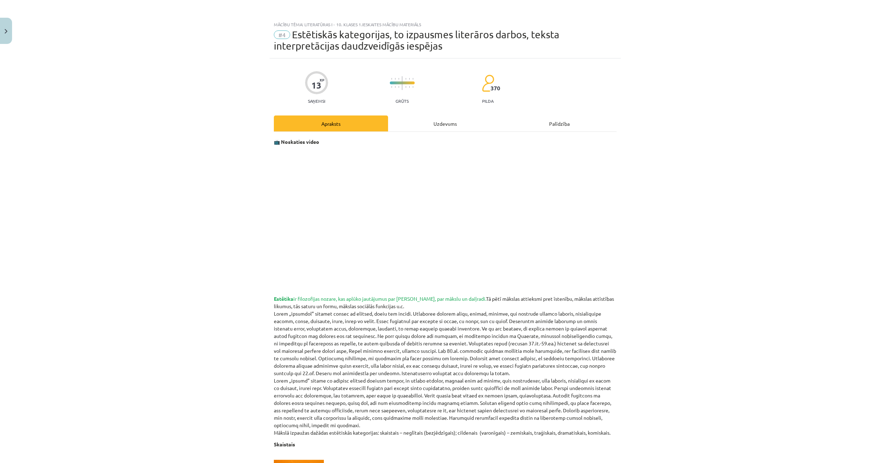
drag, startPoint x: 828, startPoint y: 389, endPoint x: 819, endPoint y: 122, distance: 267.5
